Goal: Complete application form: Complete application form

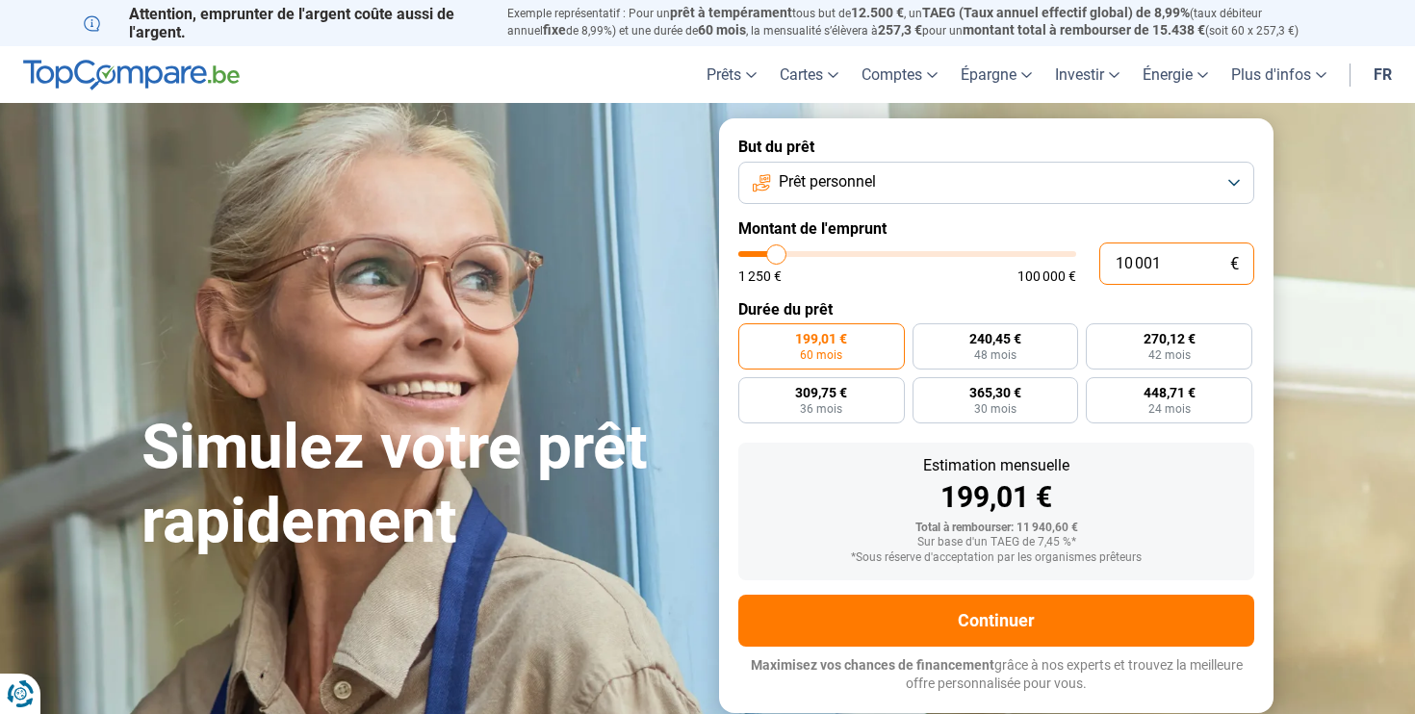
click at [1168, 263] on input "10 001" at bounding box center [1176, 264] width 155 height 42
type input "1 000"
type input "1250"
type input "10 000"
type input "10000"
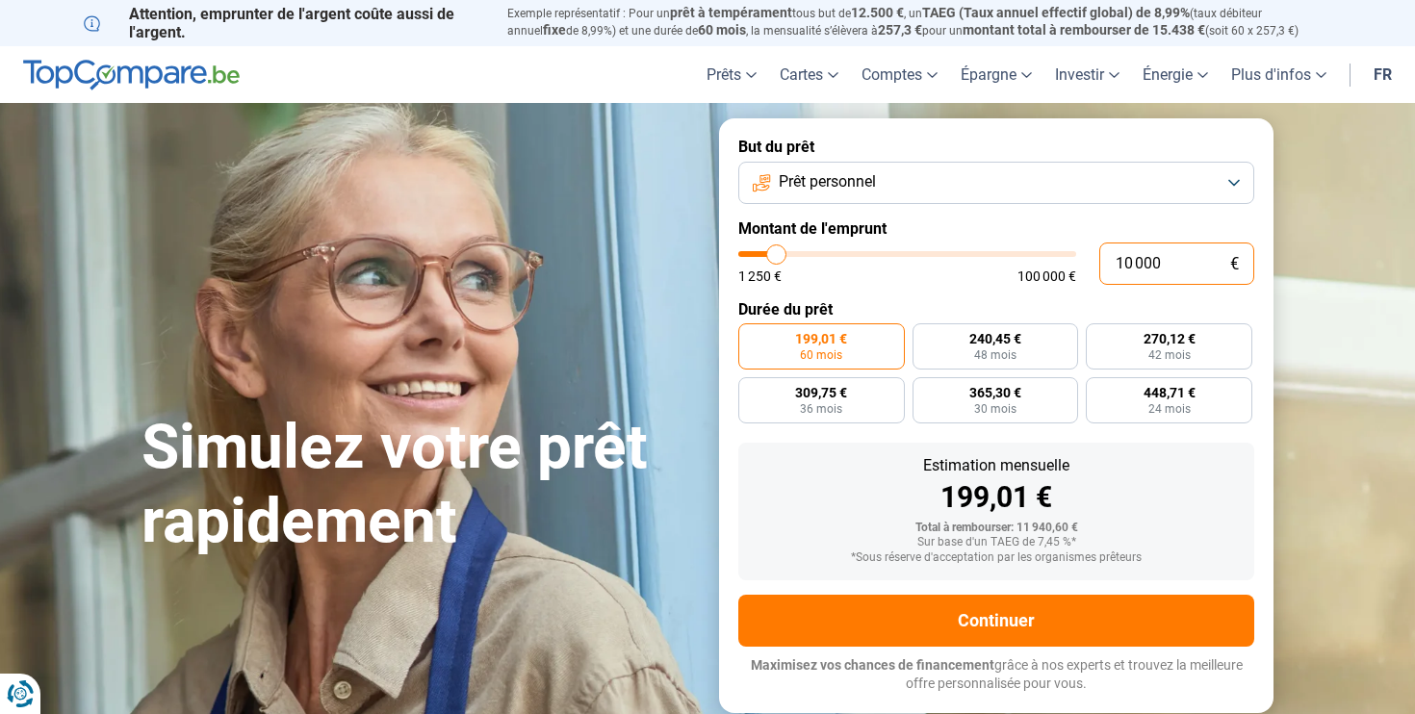
type input "10 000"
radio input "true"
click at [960, 311] on label "Durée du prêt" at bounding box center [996, 309] width 516 height 18
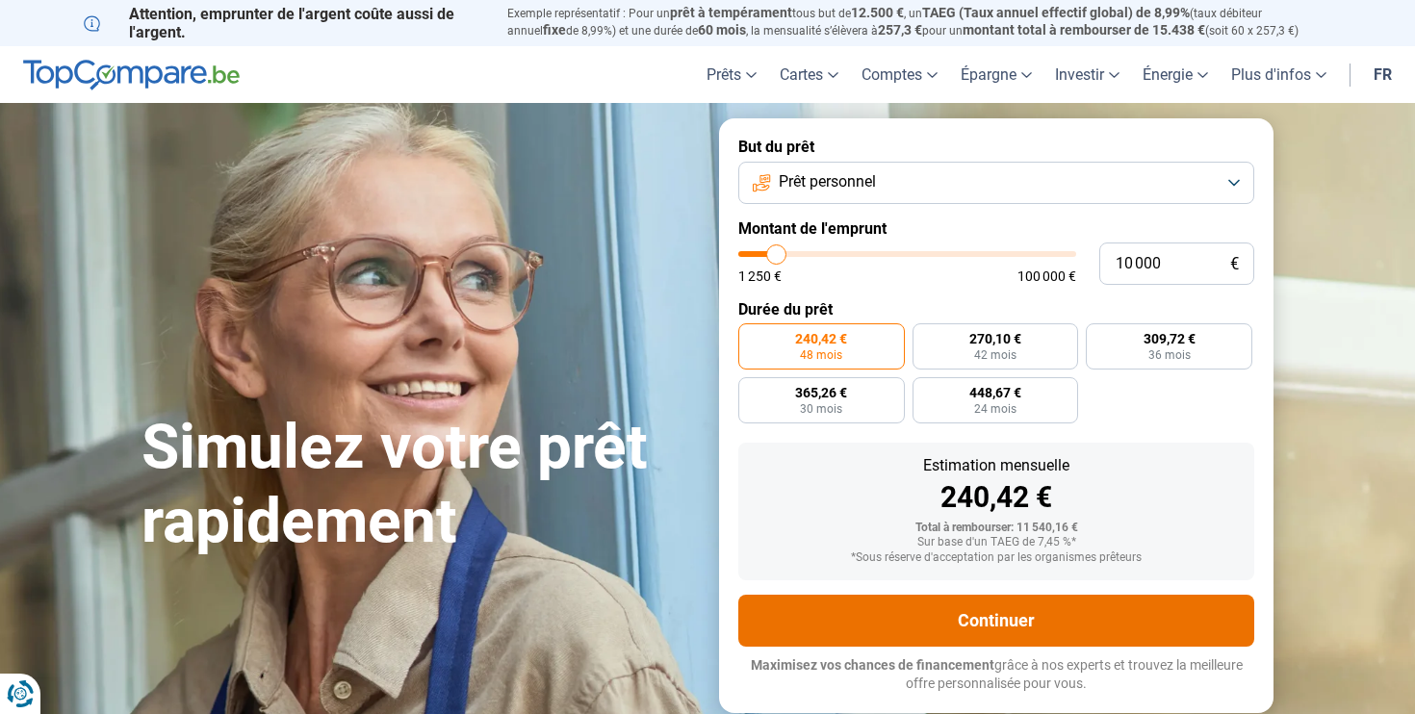
click at [1046, 595] on button "Continuer" at bounding box center [996, 621] width 516 height 52
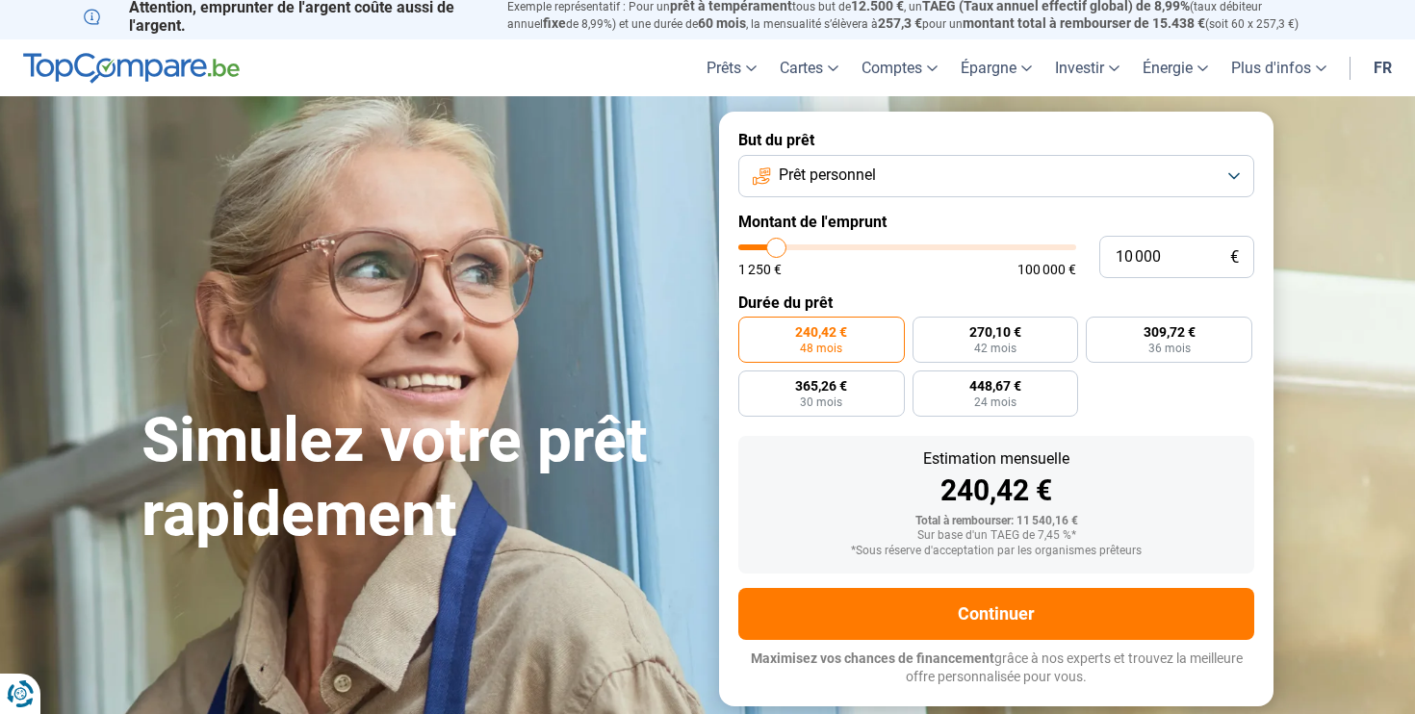
scroll to position [13, 0]
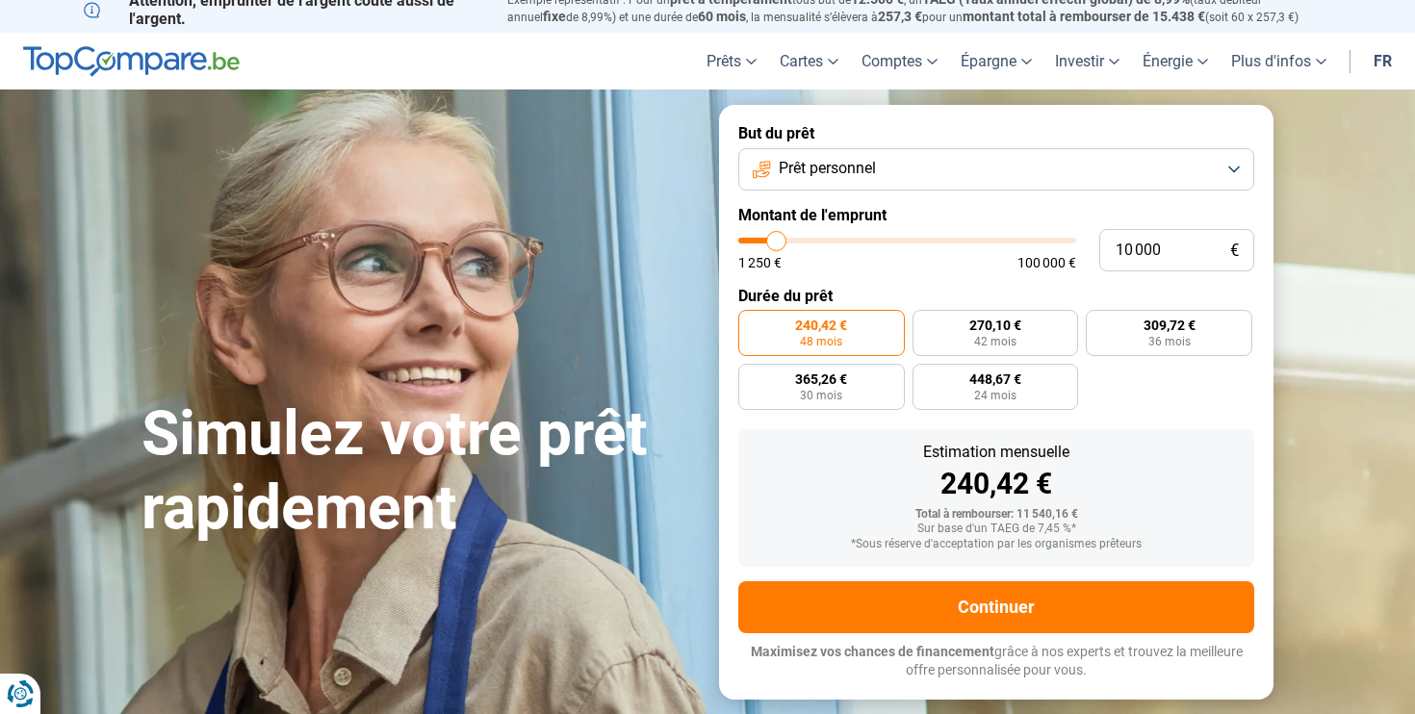
click at [950, 167] on button "Prêt personnel" at bounding box center [996, 169] width 516 height 42
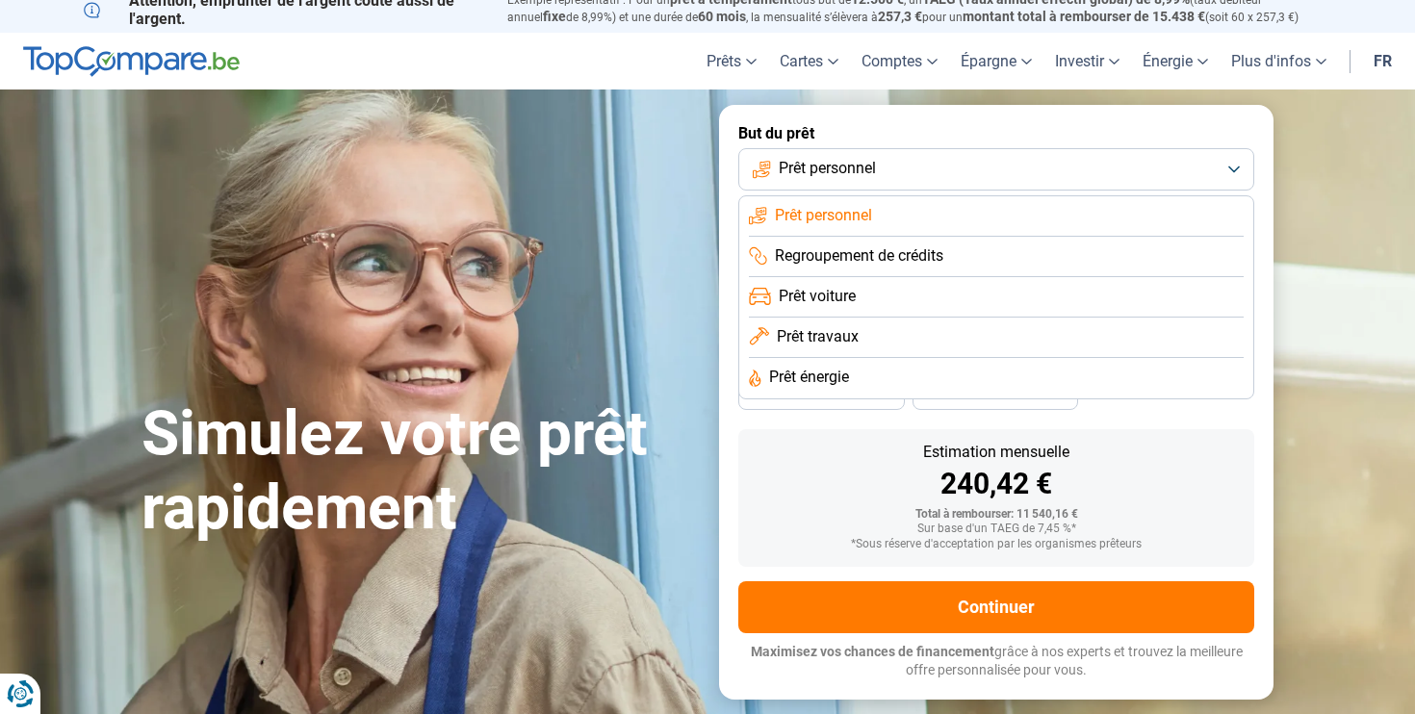
click at [841, 300] on span "Prêt voiture" at bounding box center [817, 296] width 77 height 21
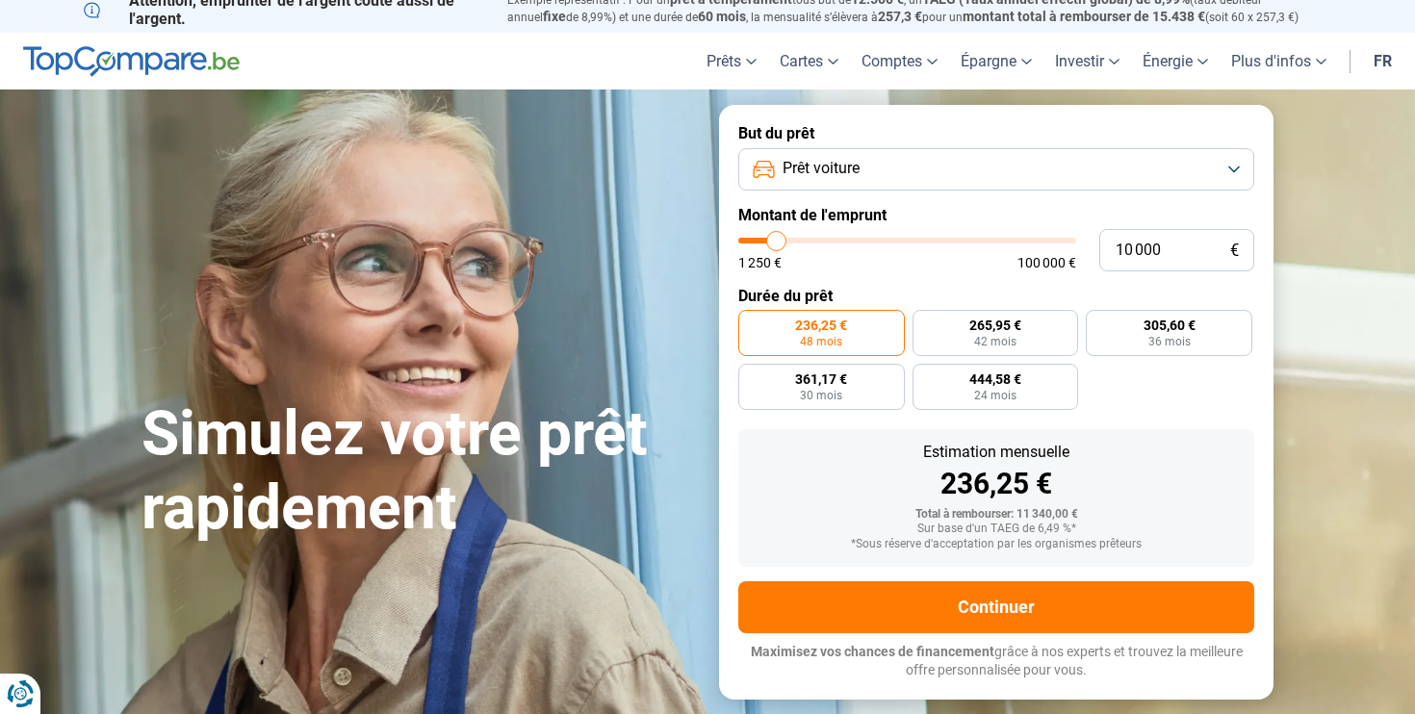
scroll to position [0, 0]
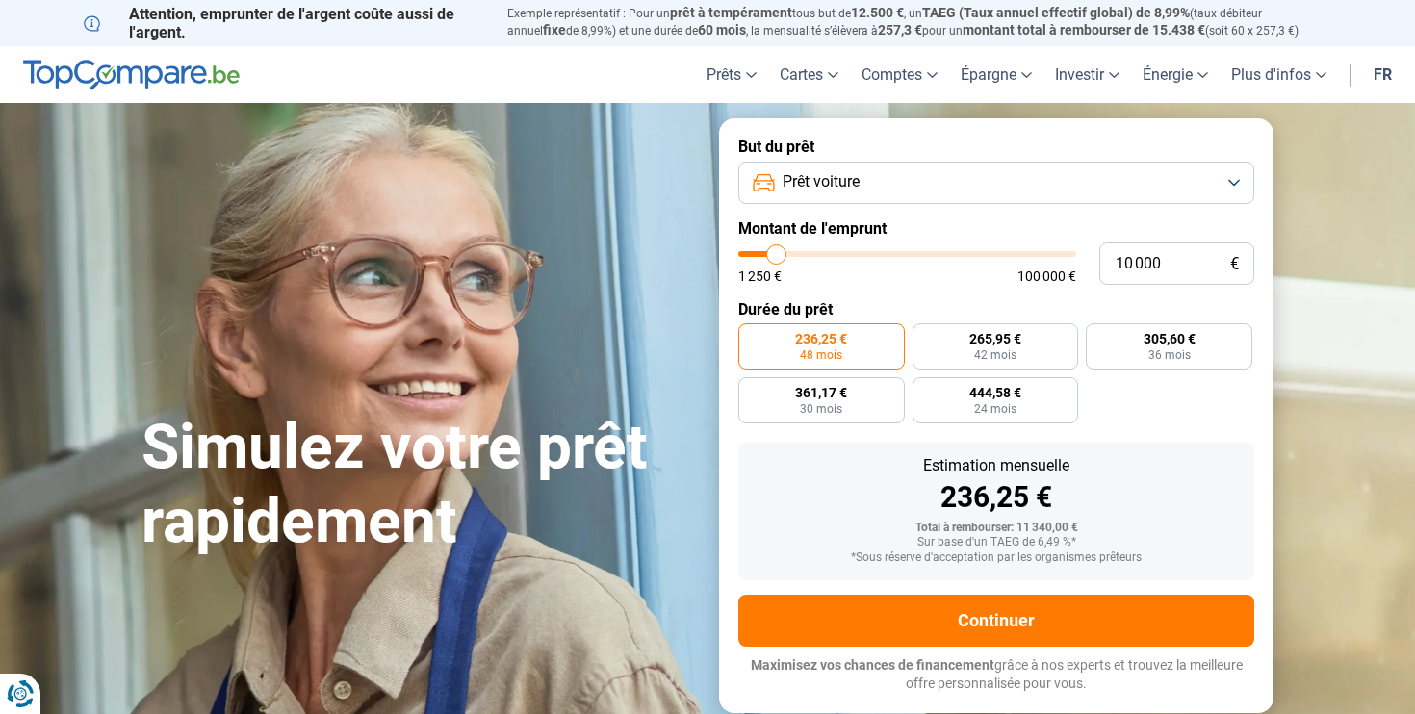
click at [973, 191] on button "Prêt voiture" at bounding box center [996, 183] width 516 height 42
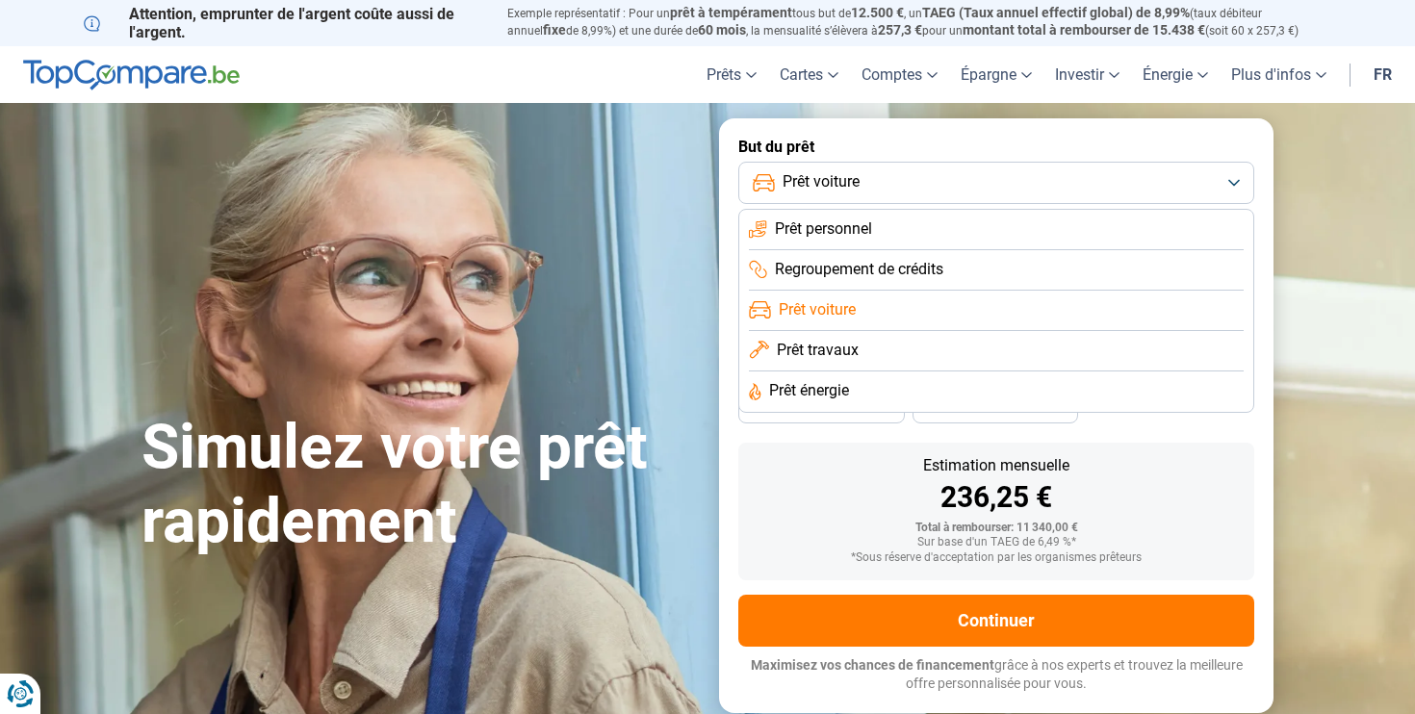
click at [973, 184] on button "Prêt voiture" at bounding box center [996, 183] width 516 height 42
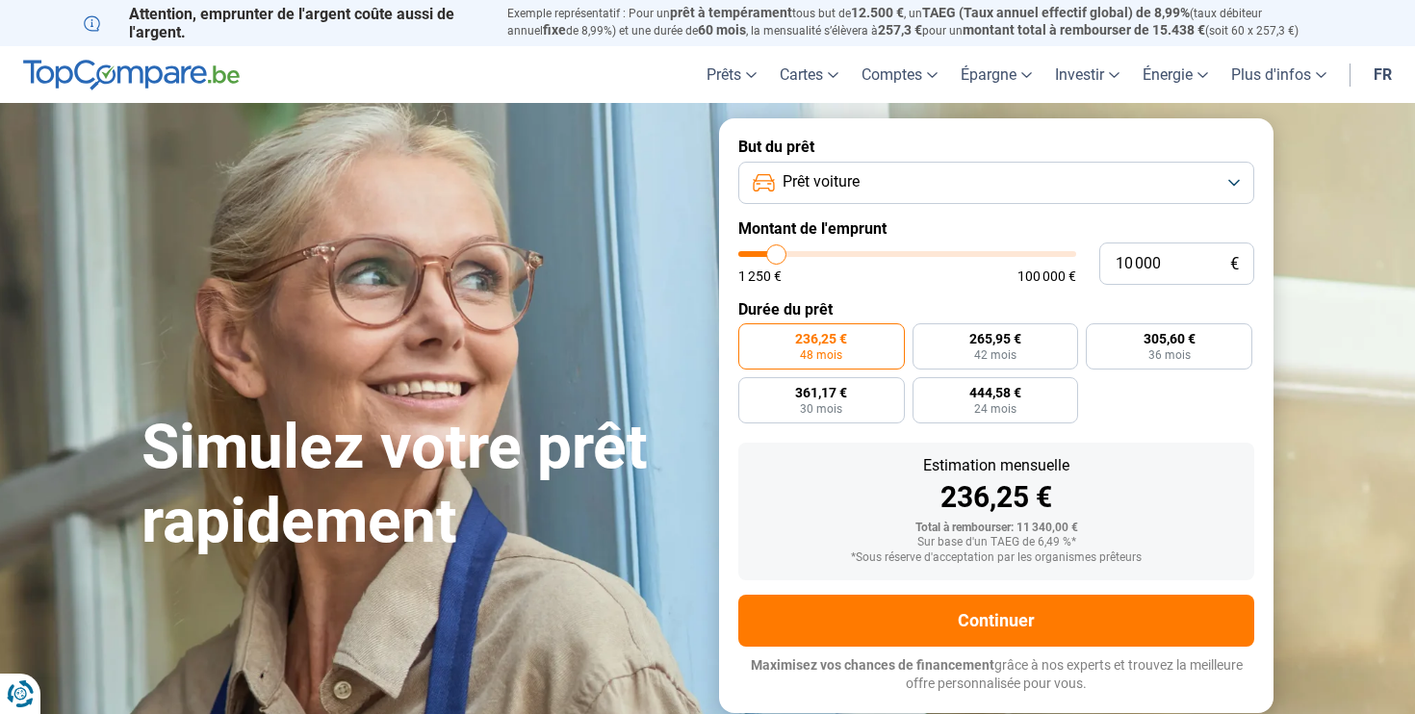
click at [973, 184] on button "Prêt voiture" at bounding box center [996, 183] width 516 height 42
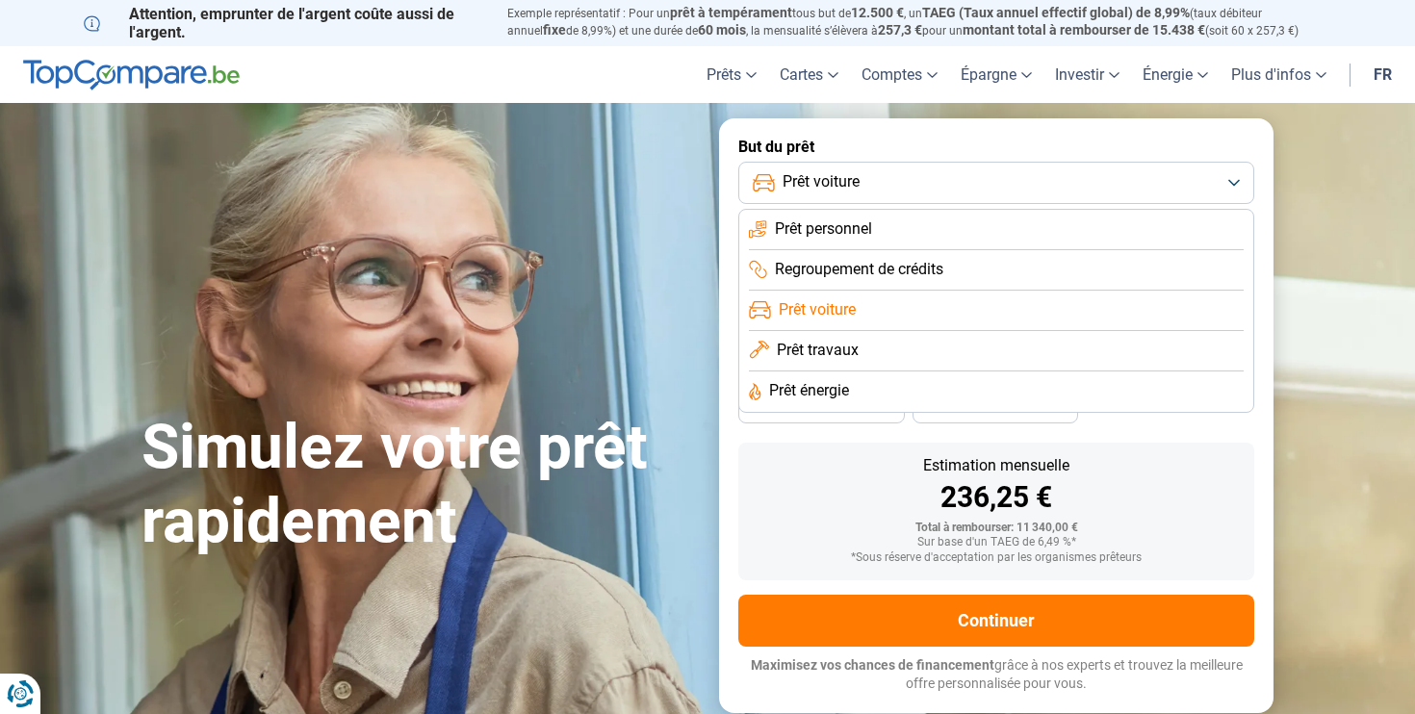
click at [897, 232] on li "Prêt personnel" at bounding box center [996, 230] width 495 height 40
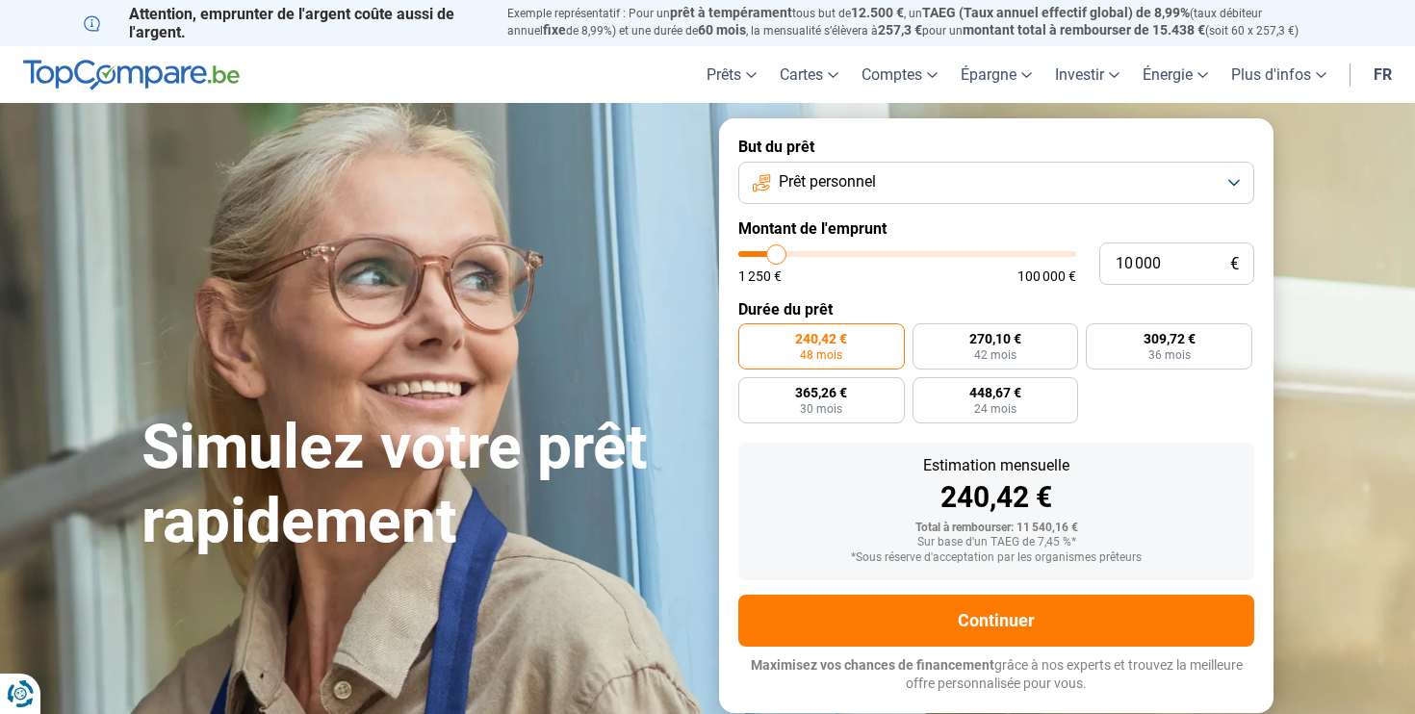
click at [1060, 196] on button "Prêt personnel" at bounding box center [996, 183] width 516 height 42
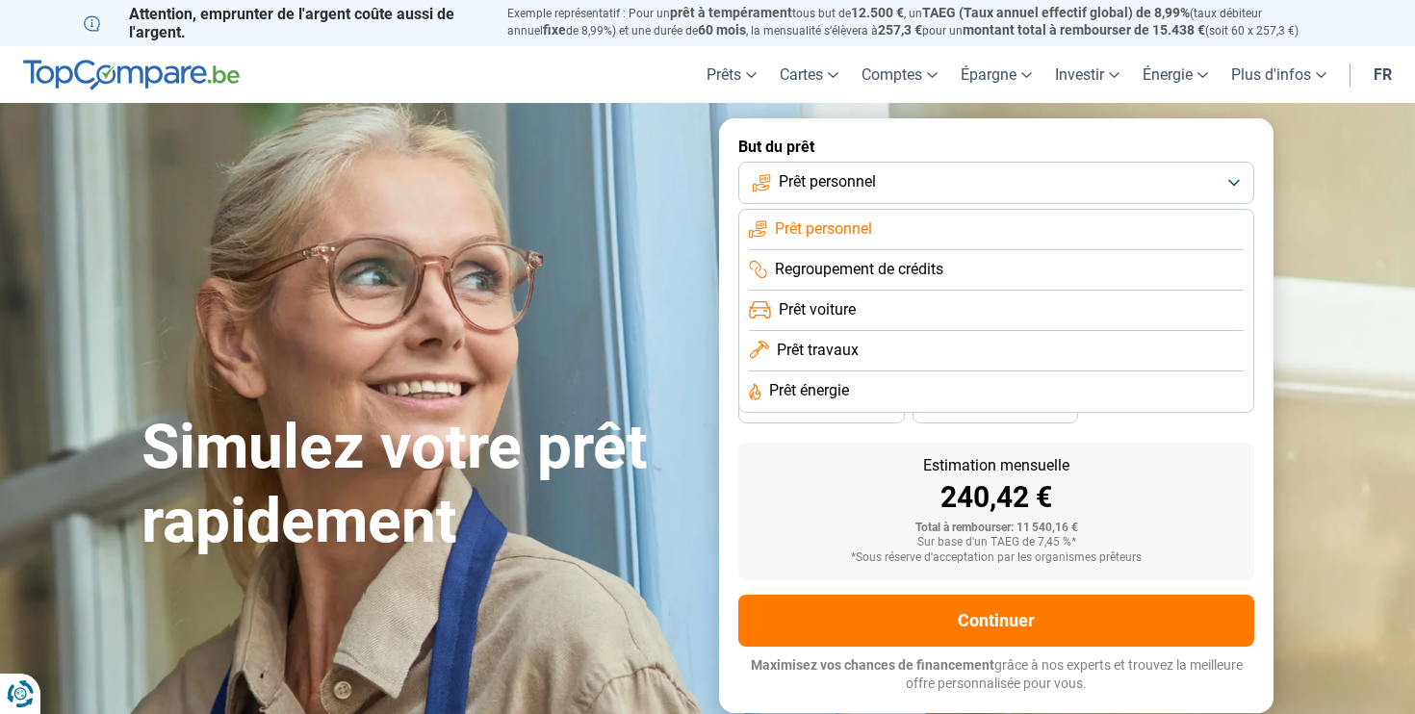
click at [874, 320] on li "Prêt voiture" at bounding box center [996, 311] width 495 height 40
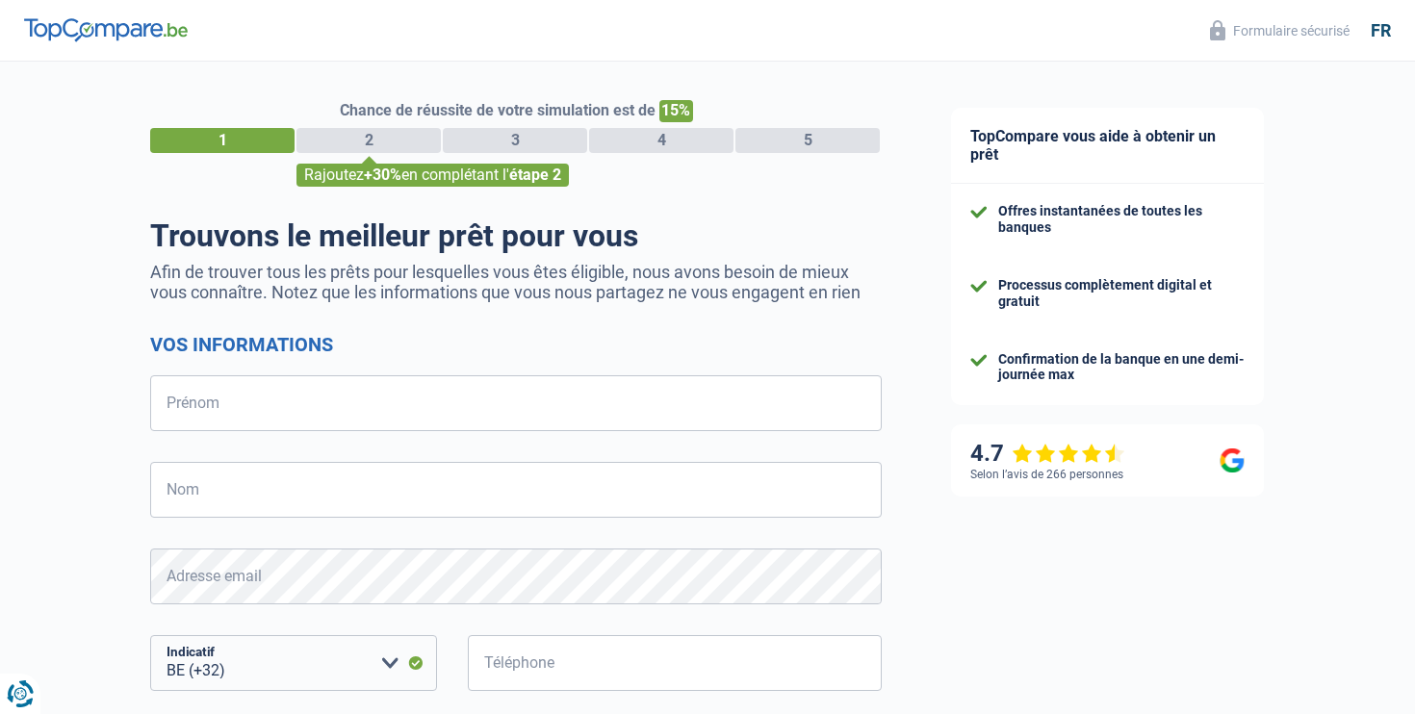
select select "32"
click at [607, 424] on input "Prénom" at bounding box center [516, 403] width 732 height 56
type input "Loic"
type input "Lecaille"
type input "483688318"
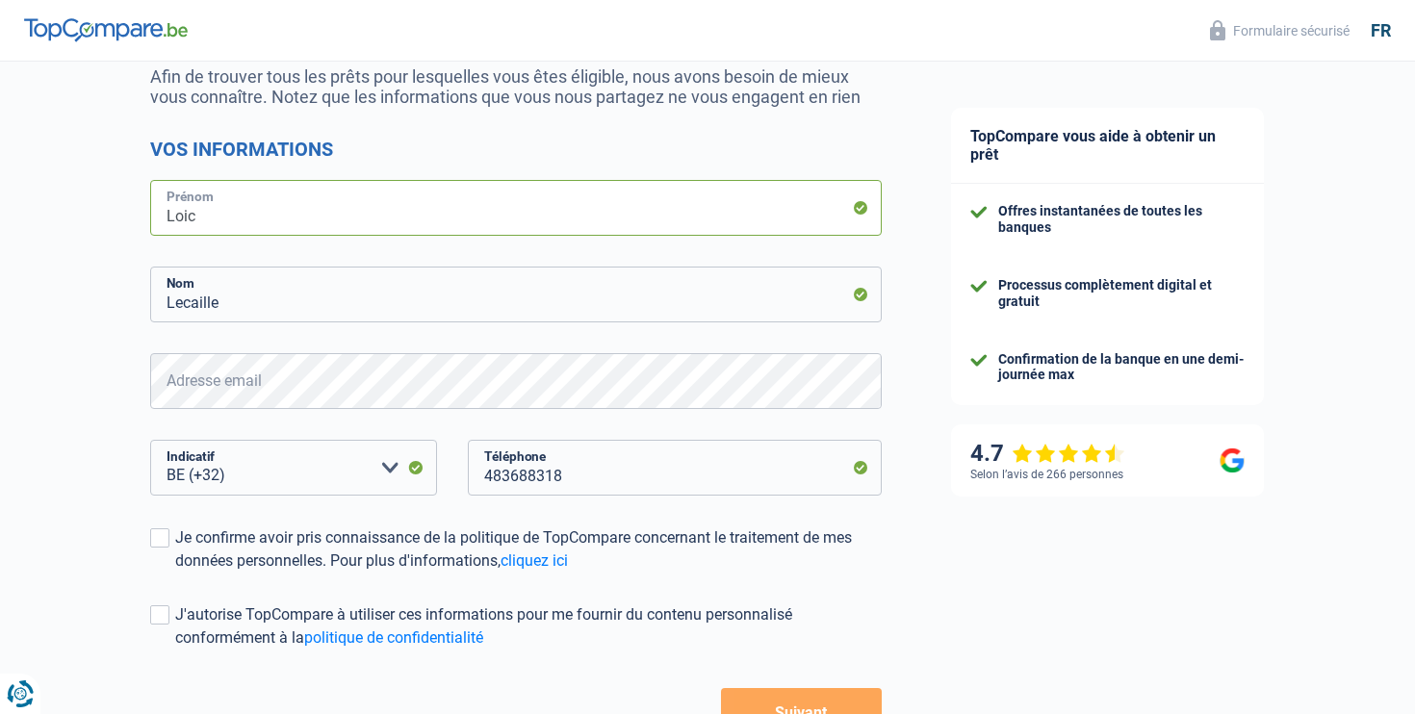
scroll to position [201, 0]
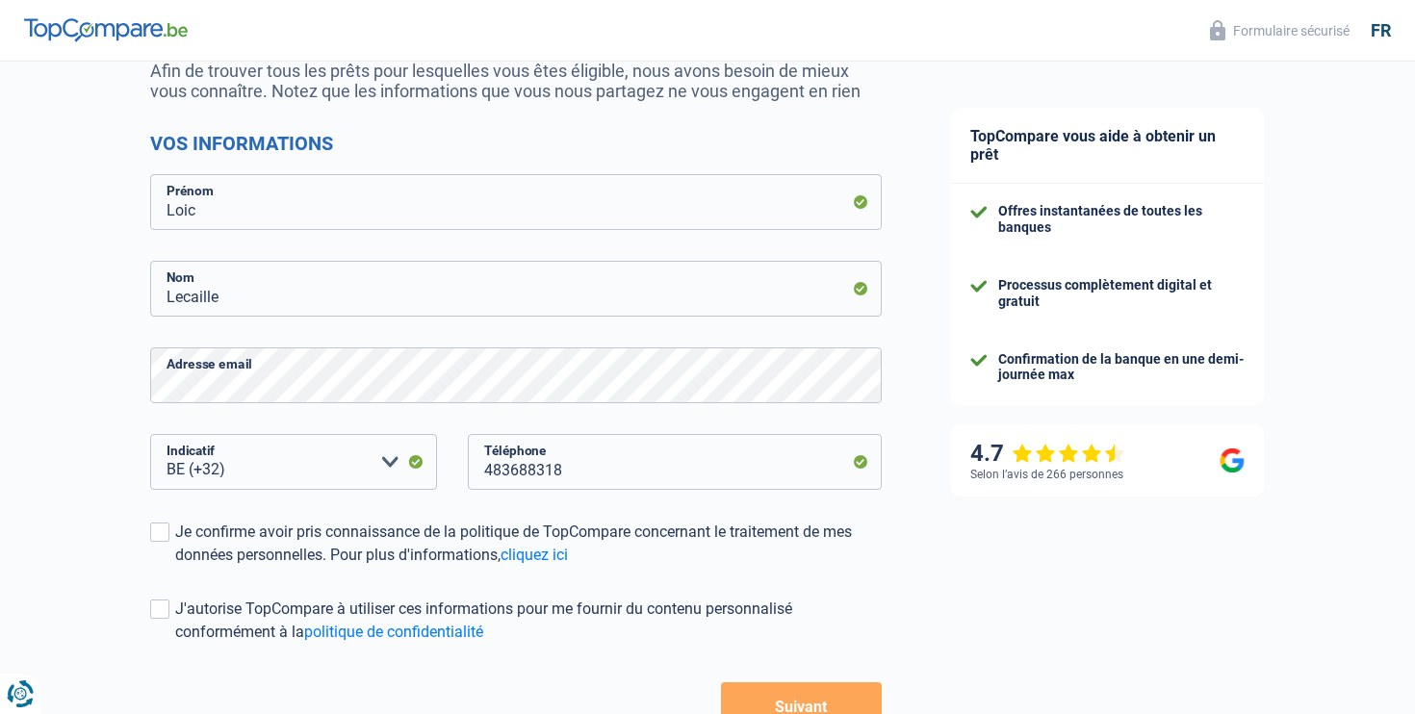
click at [882, 685] on div "Chance de réussite de votre simulation est de 15% 1 2 3 4 5 Rajoutez +30% en co…" at bounding box center [458, 345] width 916 height 985
click at [159, 610] on span at bounding box center [159, 609] width 19 height 19
click at [175, 644] on input "J'autorise TopCompare à utiliser ces informations pour me fournir du contenu pe…" at bounding box center [175, 644] width 0 height 0
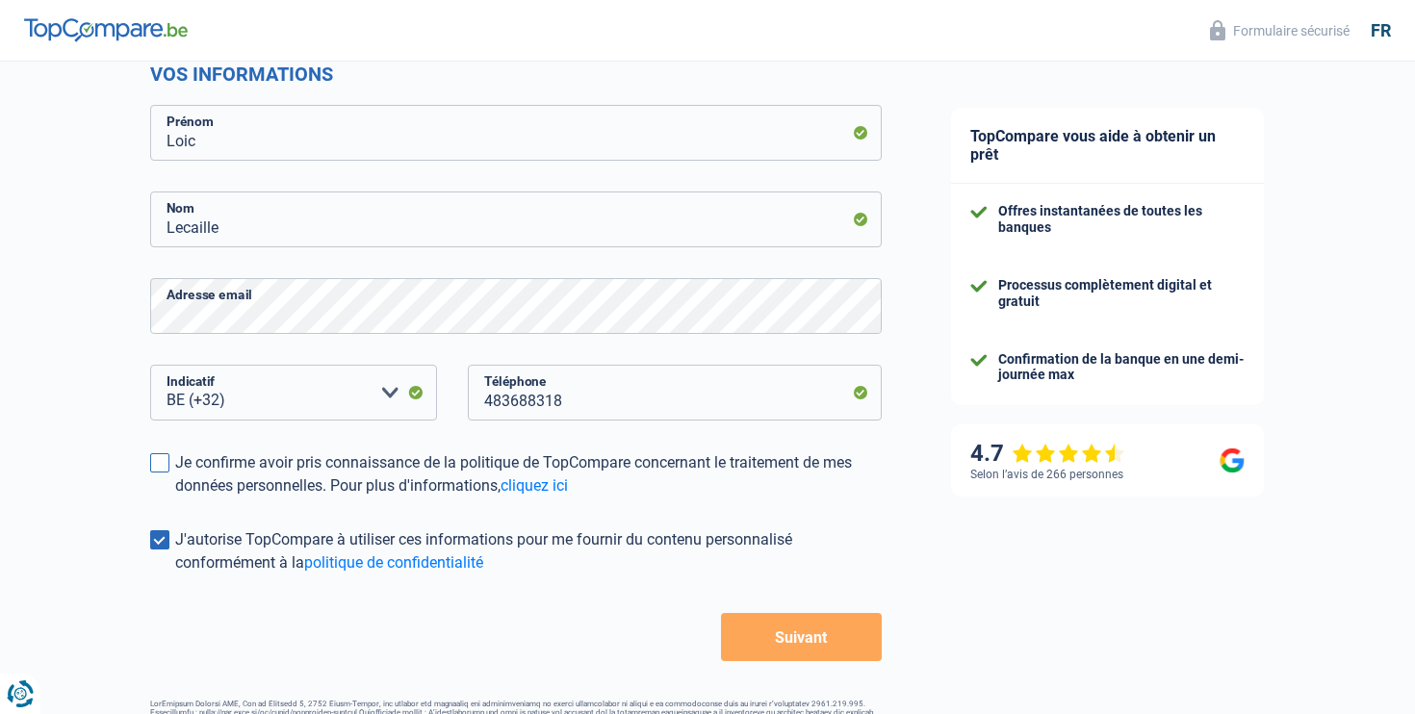
scroll to position [278, 0]
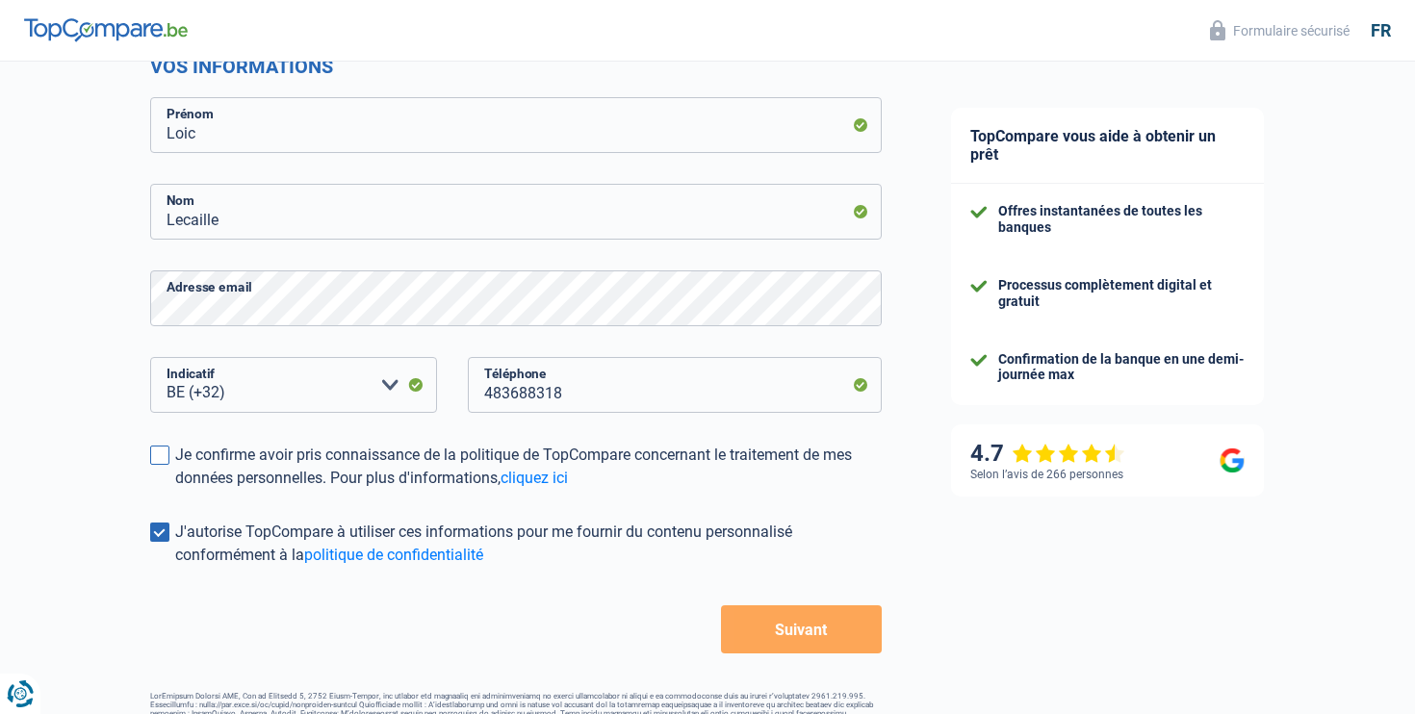
click at [164, 453] on span at bounding box center [159, 455] width 19 height 19
click at [175, 490] on input "Je confirme avoir pris connaissance de la politique de TopCompare concernant le…" at bounding box center [175, 490] width 0 height 0
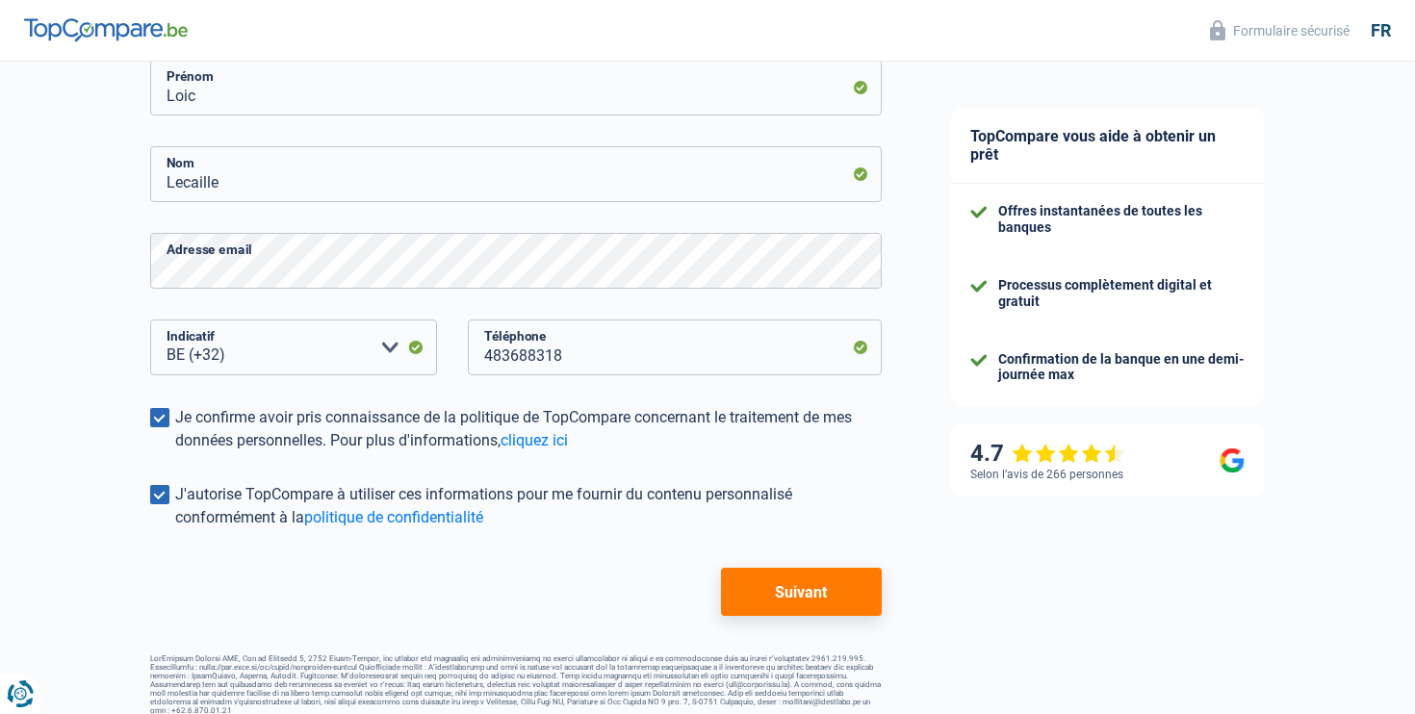
click at [829, 544] on form "Vos informations Loic Prénom Lecaille Nom Adresse email BE (+32) LU (+352) Veui…" at bounding box center [516, 316] width 732 height 599
click at [831, 581] on button "Suivant" at bounding box center [801, 592] width 161 height 48
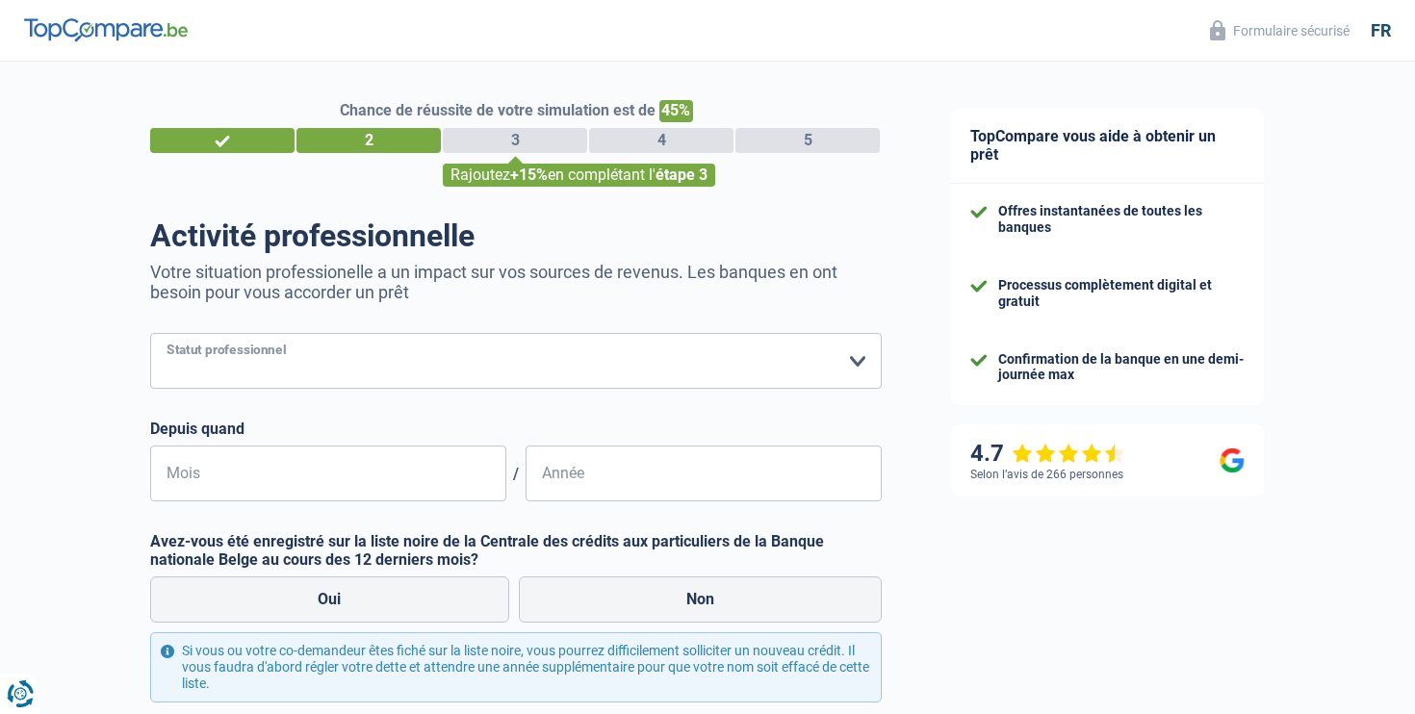
click at [364, 345] on select "Ouvrier Employé privé Employé public Invalide Indépendant Pensionné Chômeur Mut…" at bounding box center [516, 361] width 732 height 56
select select "worker"
click at [150, 333] on select "Ouvrier Employé privé Employé public Invalide Indépendant Pensionné Chômeur Mut…" at bounding box center [516, 361] width 732 height 56
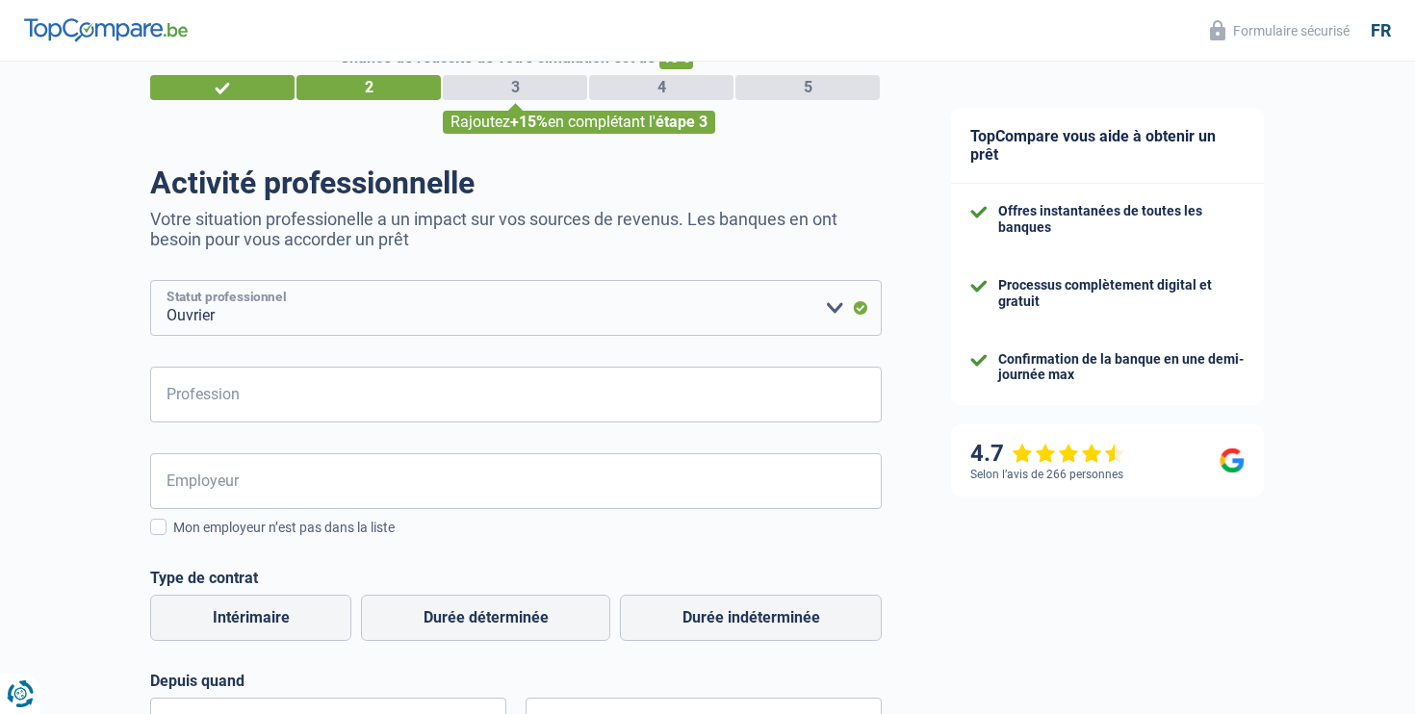
scroll to position [66, 0]
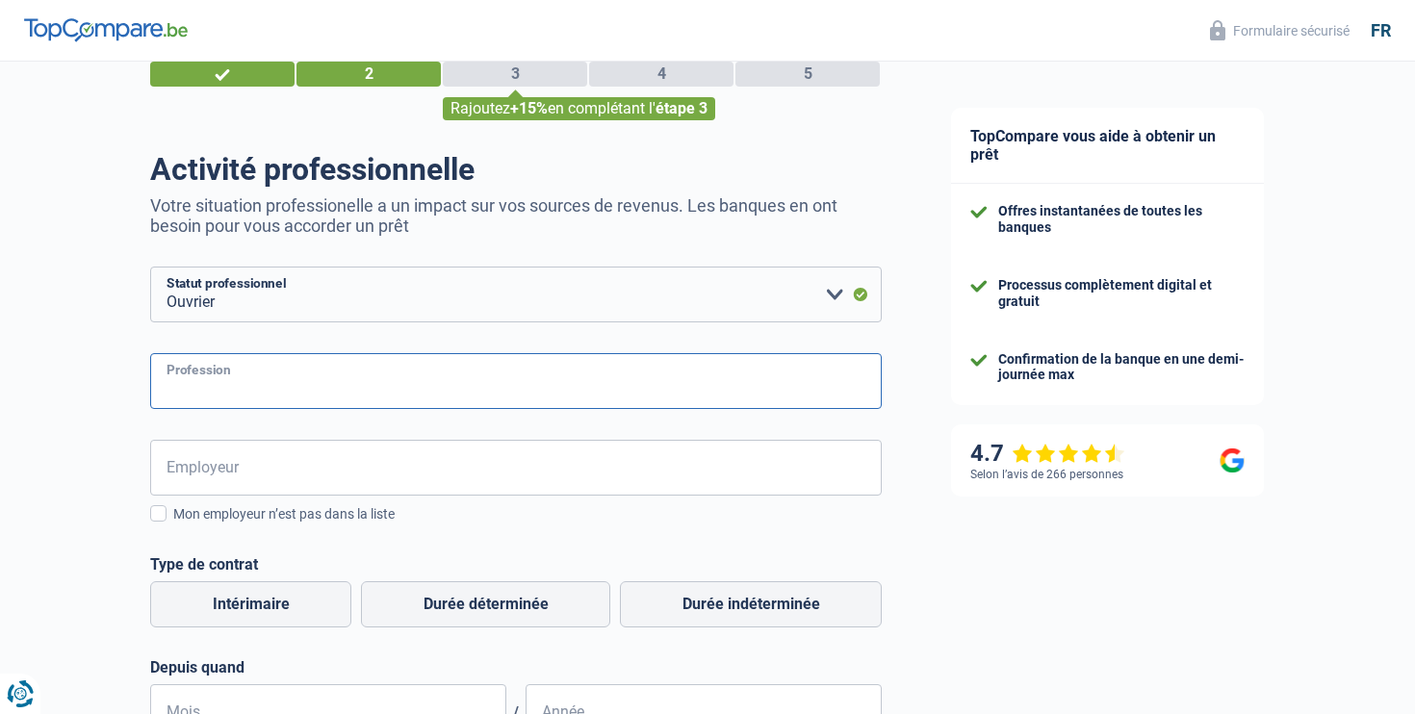
click at [461, 380] on input "Profession" at bounding box center [516, 381] width 732 height 56
type input "Collaborateur Mcdonald"
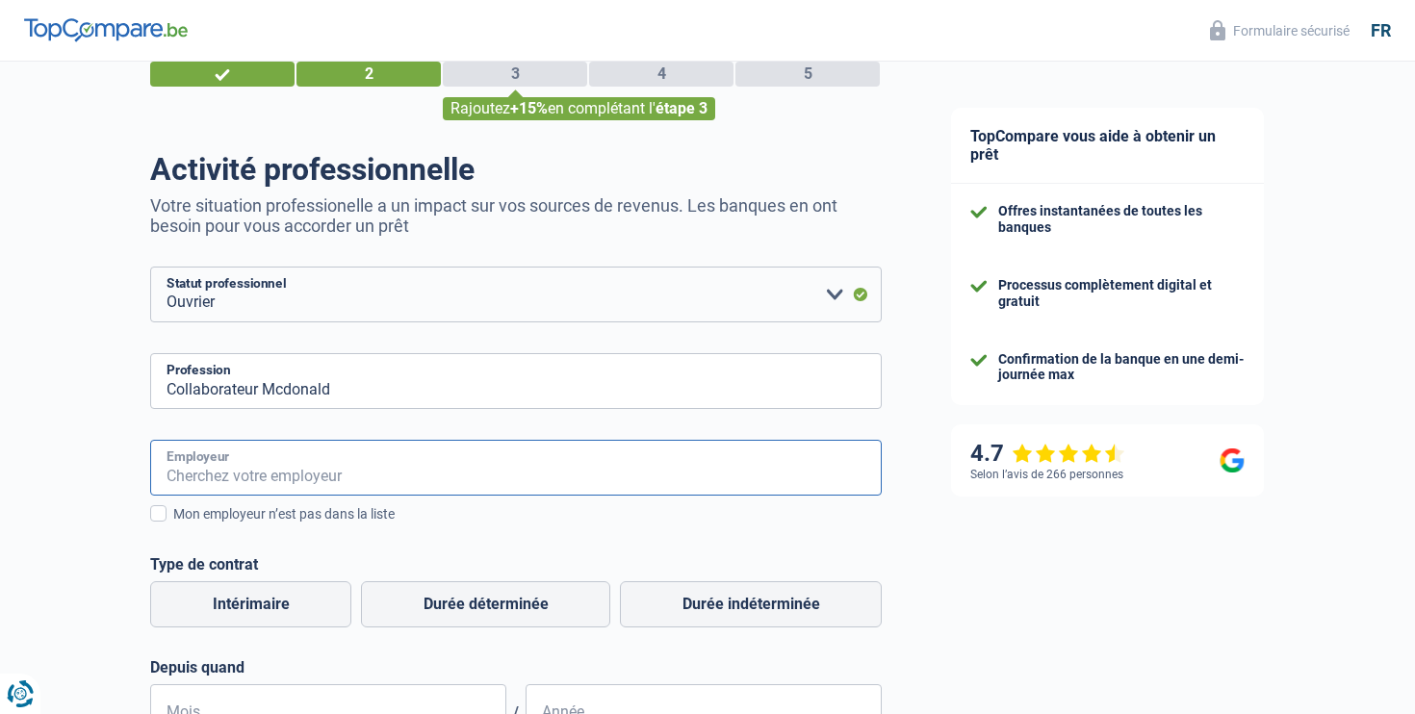
click at [317, 481] on input "Employeur" at bounding box center [516, 468] width 732 height 56
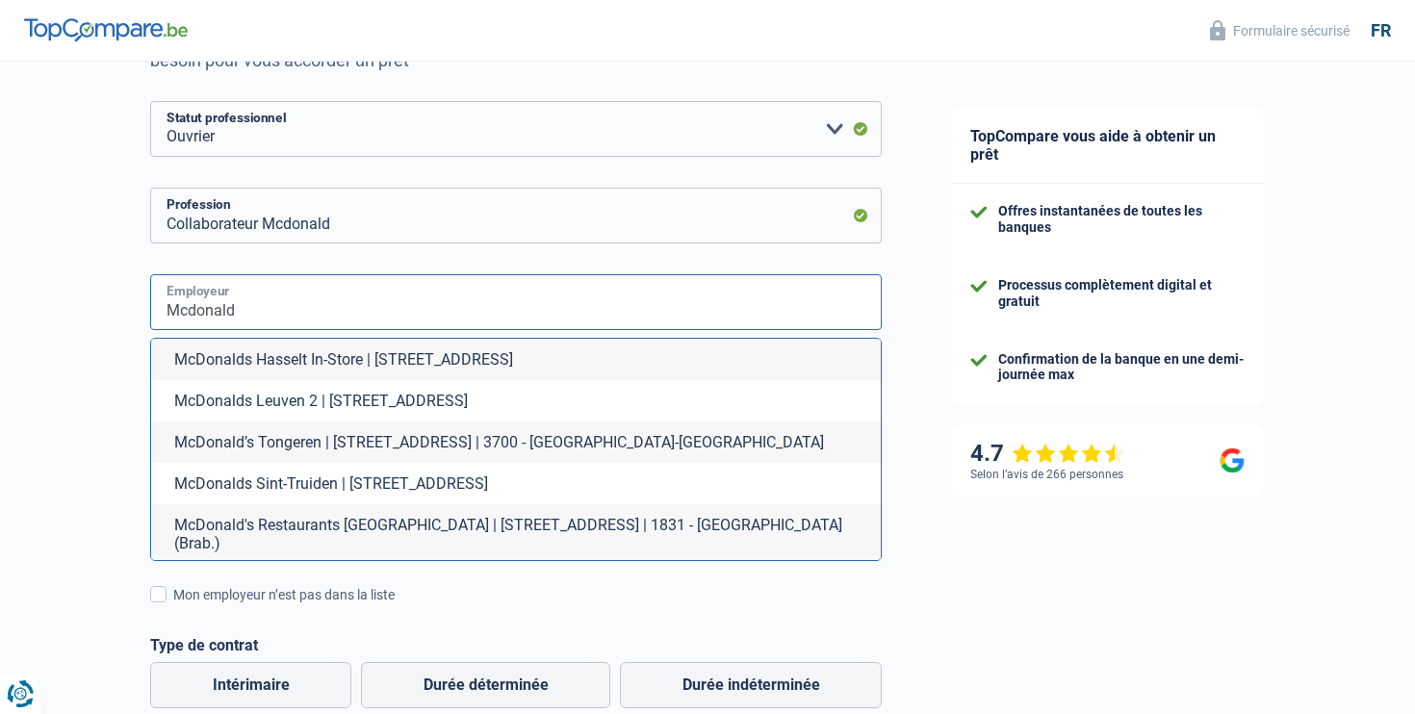
scroll to position [249, 0]
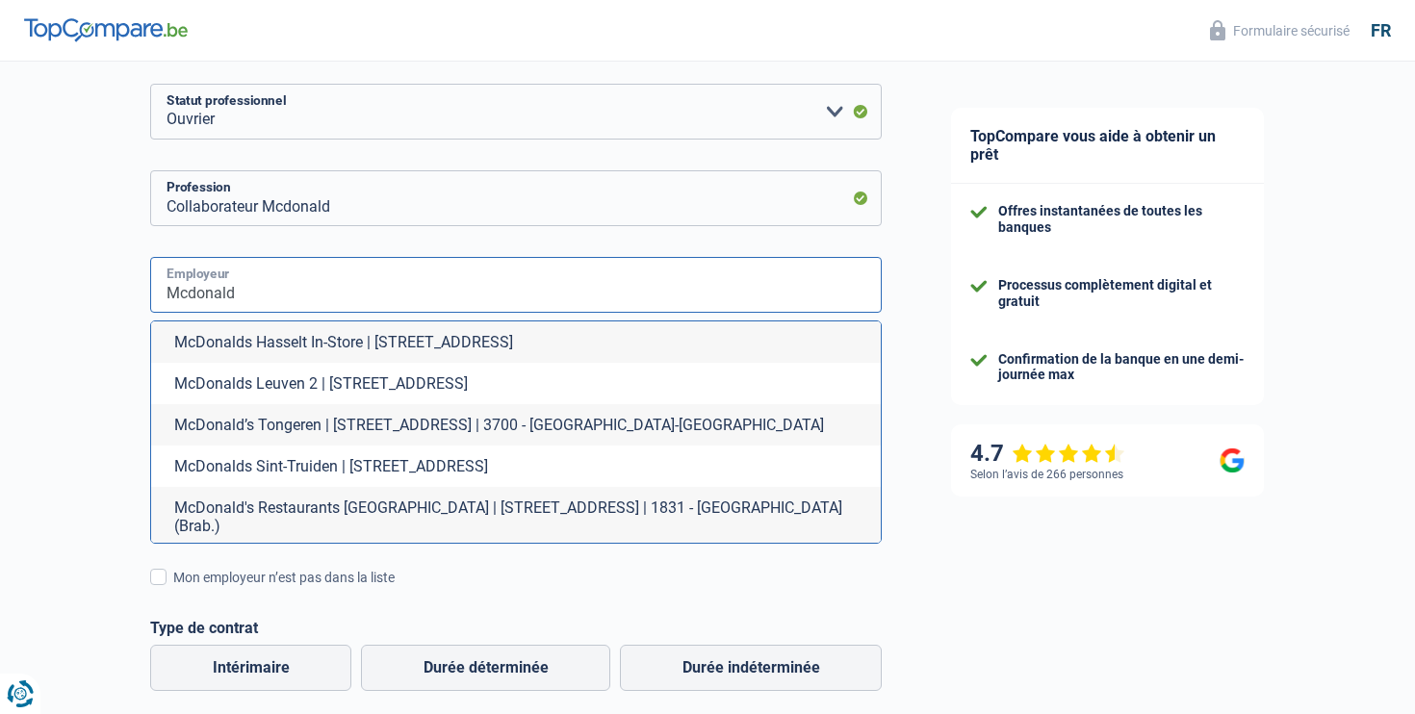
type input "Mcdonald"
click at [64, 422] on div "Chance de réussite de votre simulation est de 45% 1 2 3 4 5 Rajoutez +15% en co…" at bounding box center [458, 502] width 916 height 1394
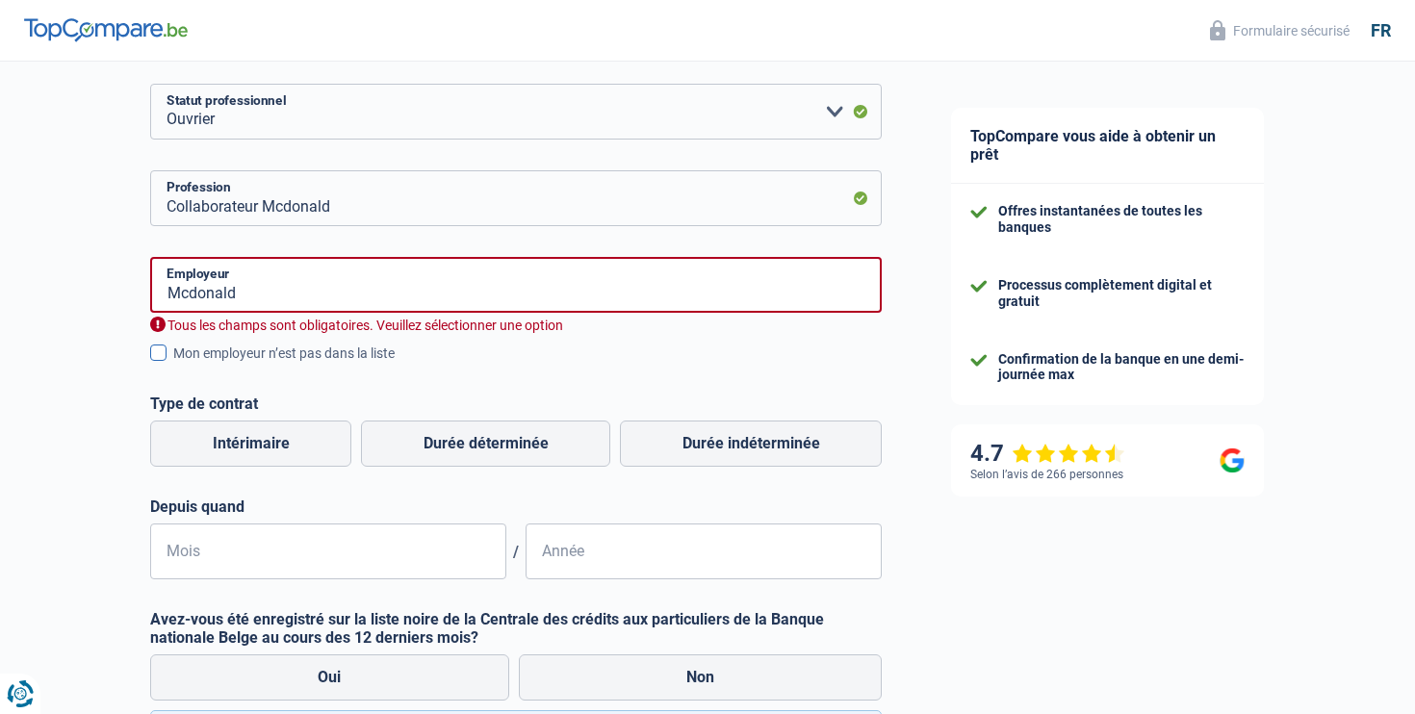
click at [162, 354] on span at bounding box center [158, 353] width 16 height 16
click at [173, 364] on input "Mon employeur n’est pas dans la liste" at bounding box center [173, 364] width 0 height 0
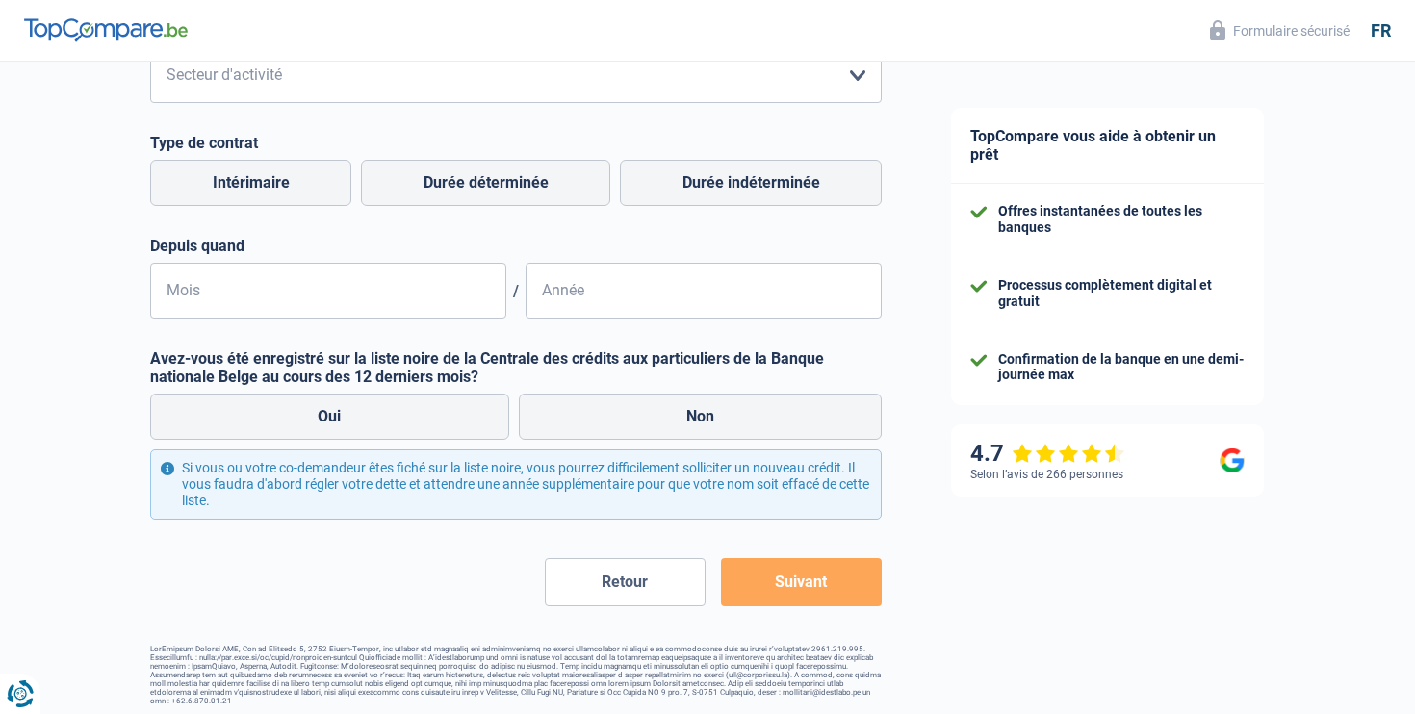
scroll to position [0, 0]
